Goal: Information Seeking & Learning: Check status

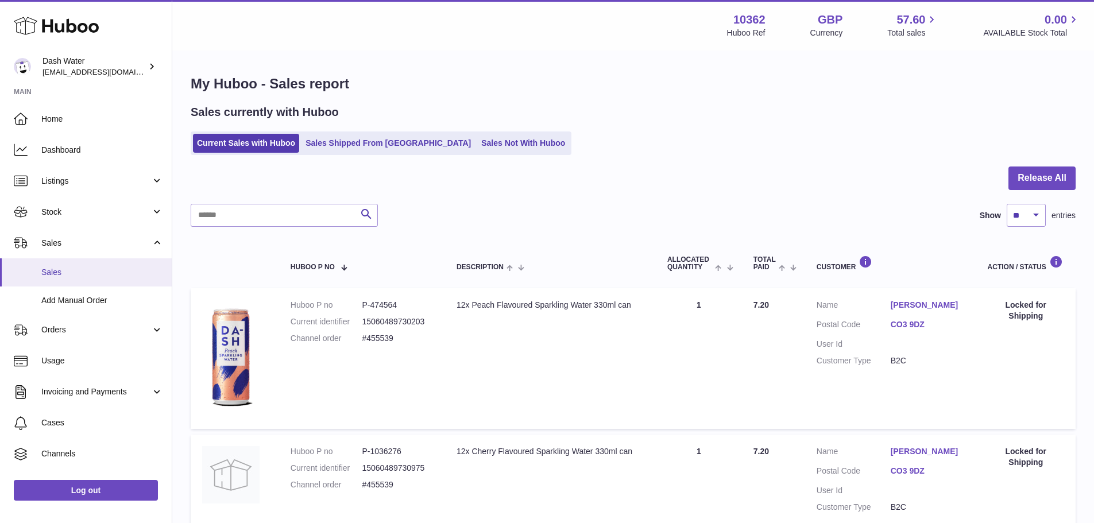
click at [53, 273] on span "Sales" at bounding box center [102, 272] width 122 height 11
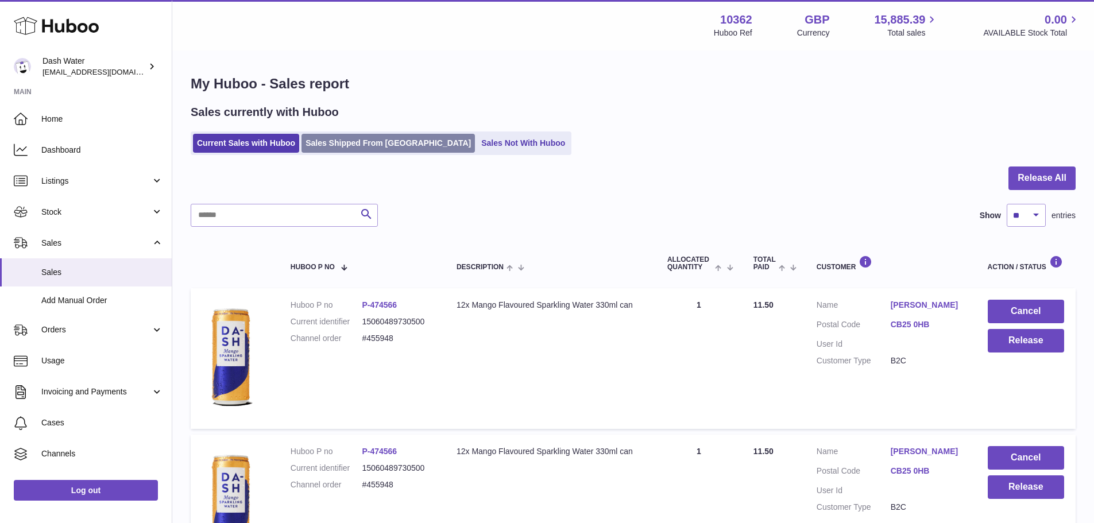
click at [380, 147] on link "Sales Shipped From [GEOGRAPHIC_DATA]" at bounding box center [387, 143] width 173 height 19
